Goal: Task Accomplishment & Management: Manage account settings

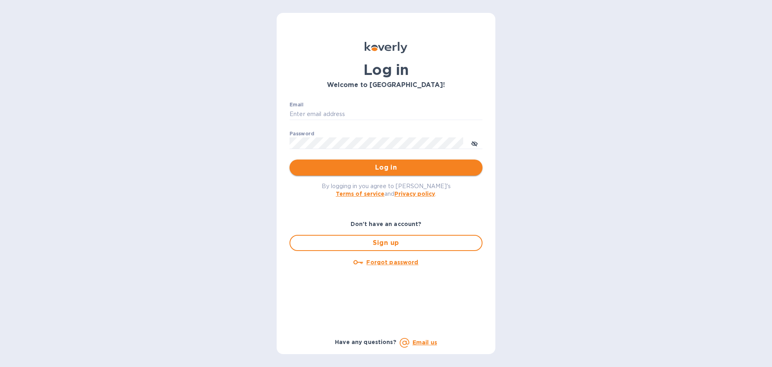
type input "[EMAIL_ADDRESS][DOMAIN_NAME]"
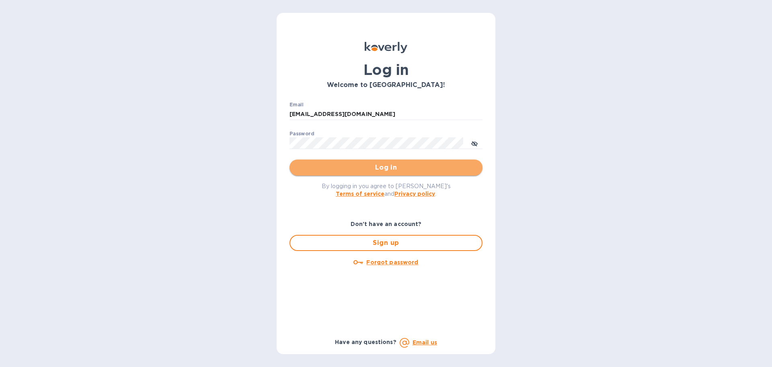
click at [392, 169] on span "Log in" at bounding box center [386, 168] width 180 height 10
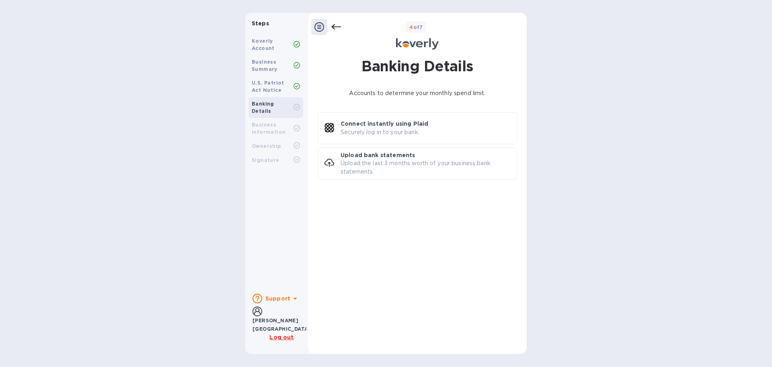
click at [296, 48] on div at bounding box center [297, 45] width 6 height 8
click at [296, 42] on icon at bounding box center [297, 44] width 6 height 6
click at [321, 25] on icon at bounding box center [320, 27] width 10 height 10
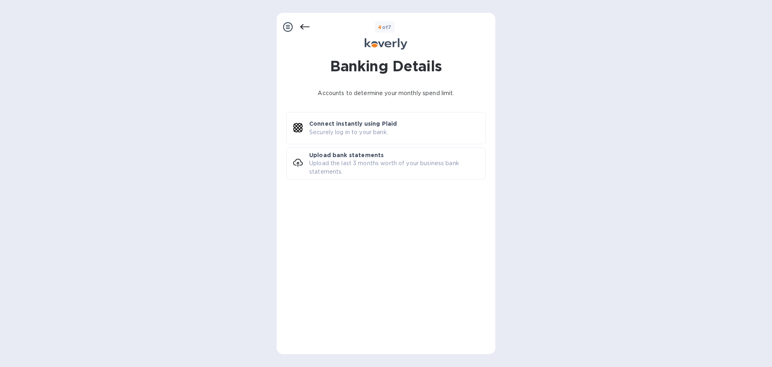
click at [385, 34] on div "4 of 7" at bounding box center [386, 35] width 219 height 32
